Goal: Task Accomplishment & Management: Manage account settings

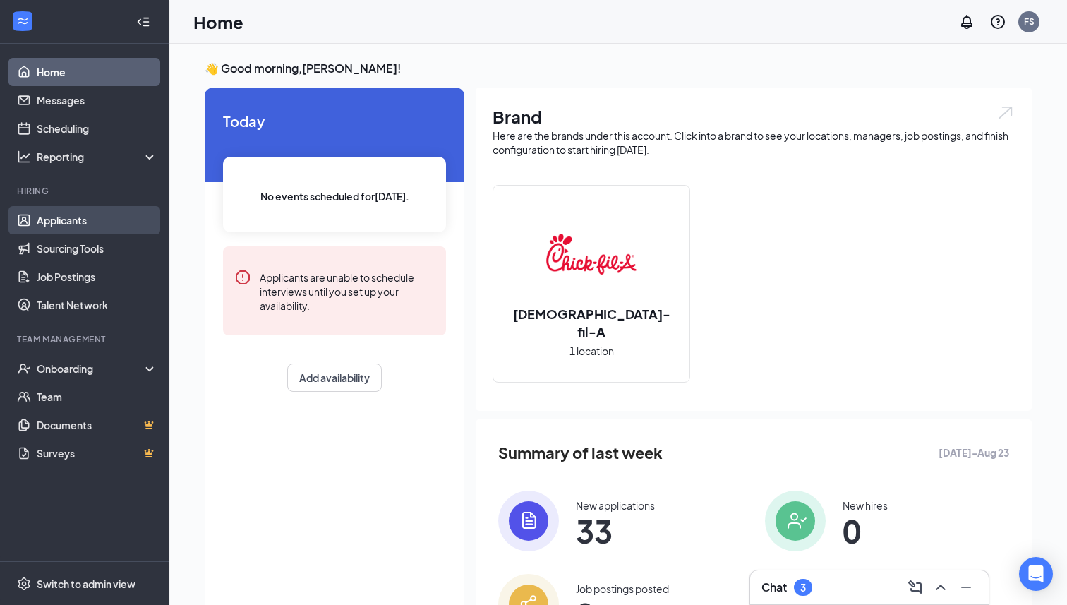
click at [66, 210] on link "Applicants" at bounding box center [97, 220] width 121 height 28
click at [77, 221] on link "Applicants" at bounding box center [97, 220] width 121 height 28
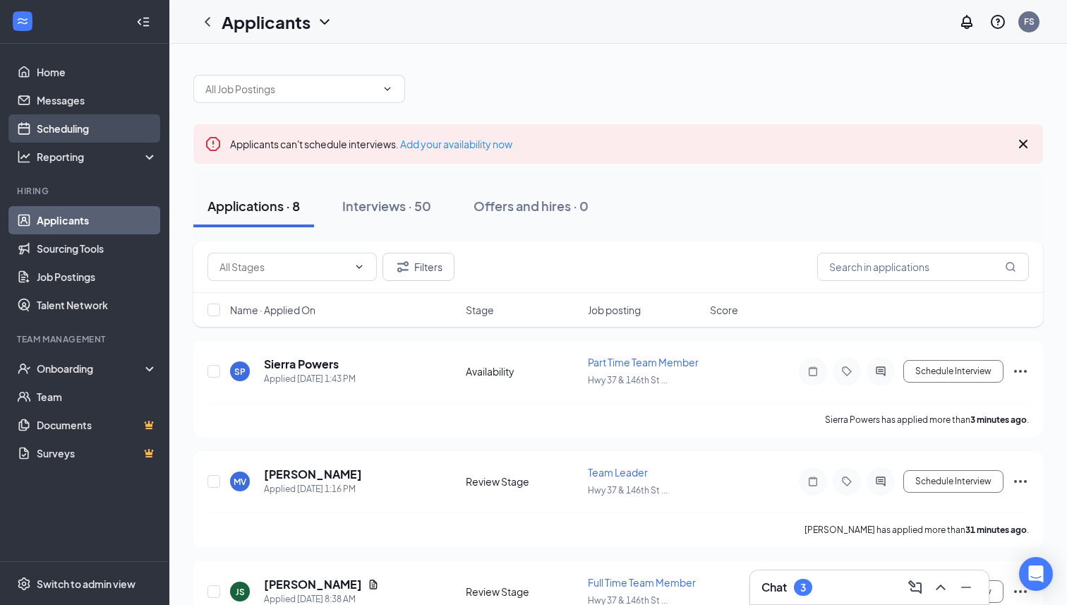
click at [97, 131] on link "Scheduling" at bounding box center [97, 128] width 121 height 28
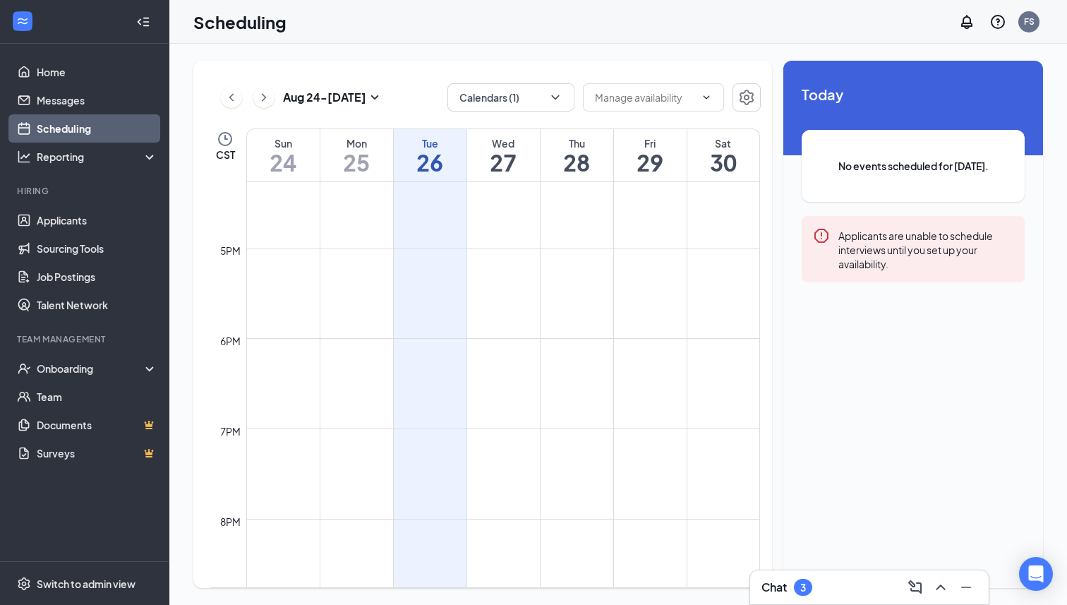
scroll to position [1661, 0]
click at [554, 94] on icon "ChevronDown" at bounding box center [556, 97] width 14 height 14
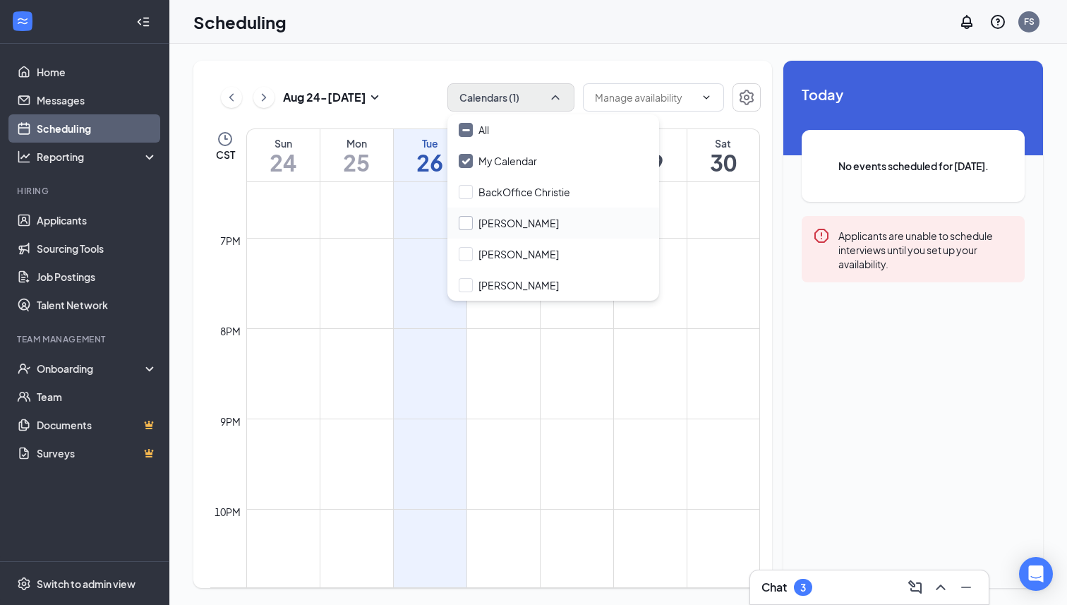
click at [530, 221] on input "[PERSON_NAME]" at bounding box center [509, 223] width 100 height 14
checkbox input "true"
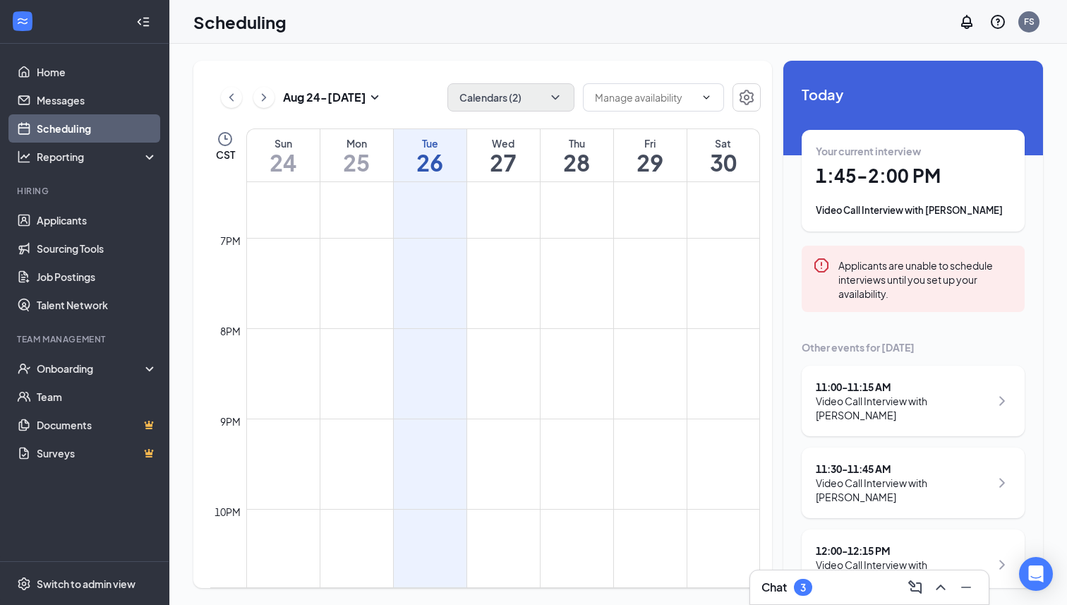
click at [636, 345] on td at bounding box center [503, 339] width 514 height 23
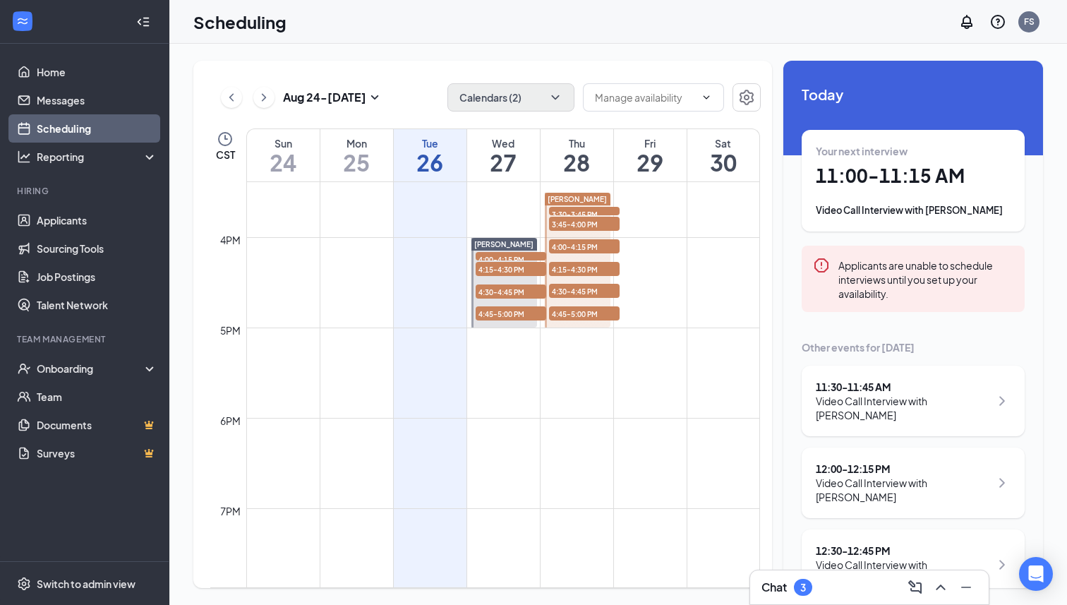
scroll to position [1394, 0]
